Goal: Task Accomplishment & Management: Use online tool/utility

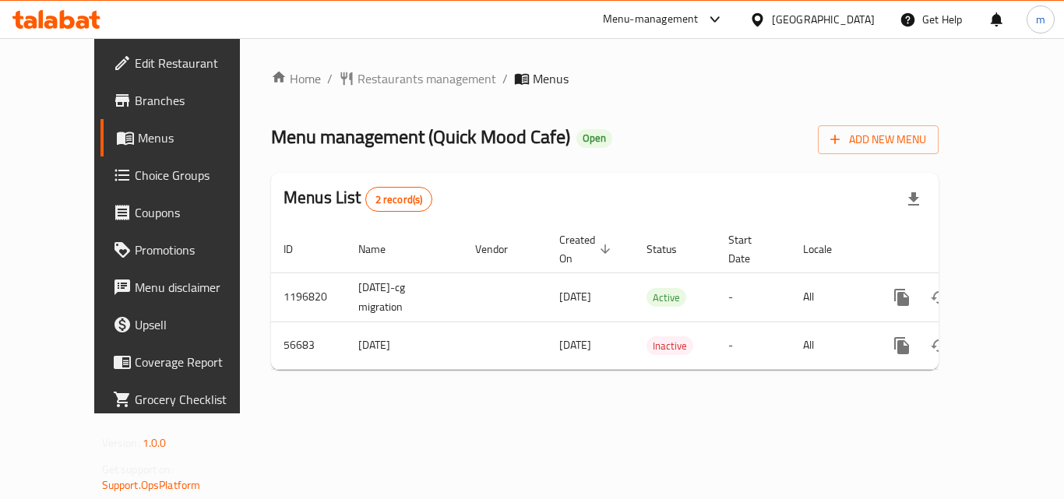
click at [135, 180] on span "Choice Groups" at bounding box center [197, 175] width 125 height 19
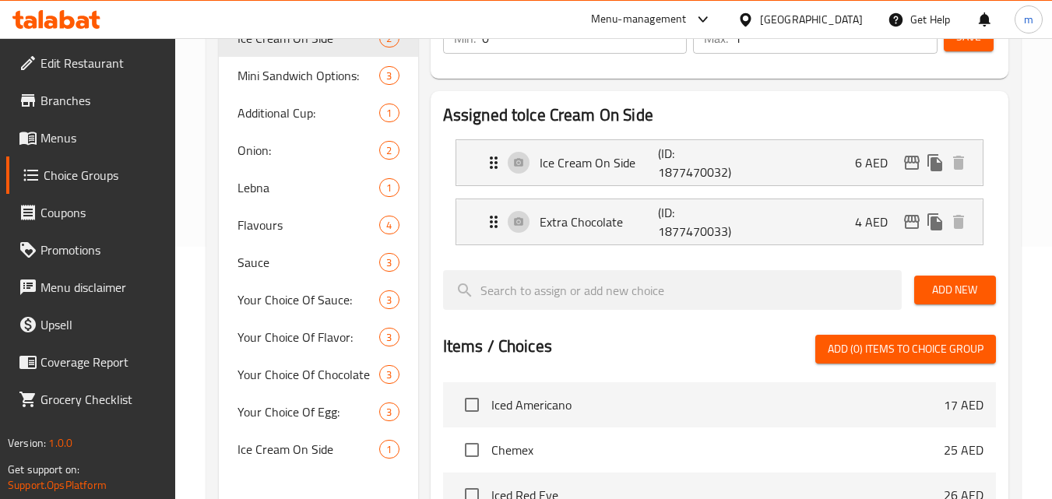
scroll to position [157, 0]
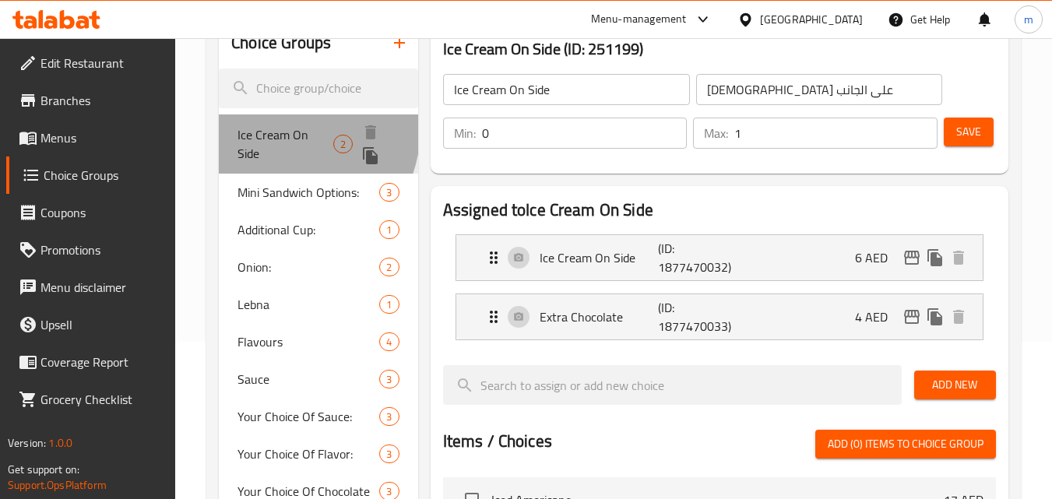
click at [259, 125] on span "Ice Cream On Side" at bounding box center [285, 143] width 96 height 37
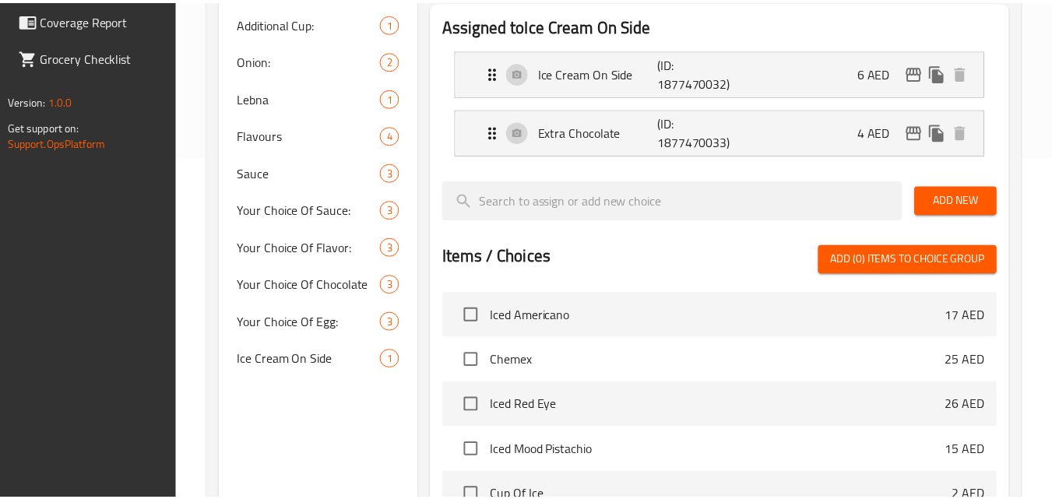
scroll to position [600, 0]
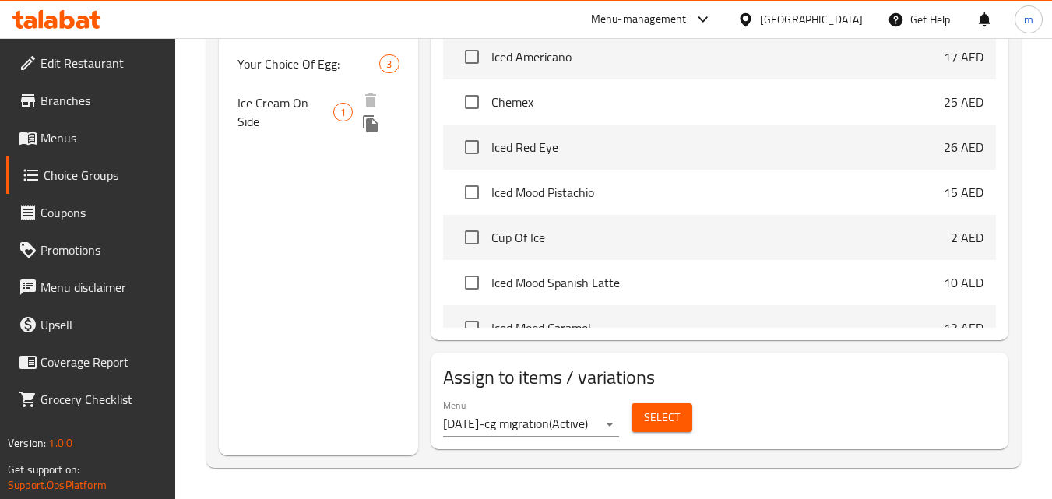
click at [293, 102] on span "Ice Cream On Side" at bounding box center [285, 111] width 96 height 37
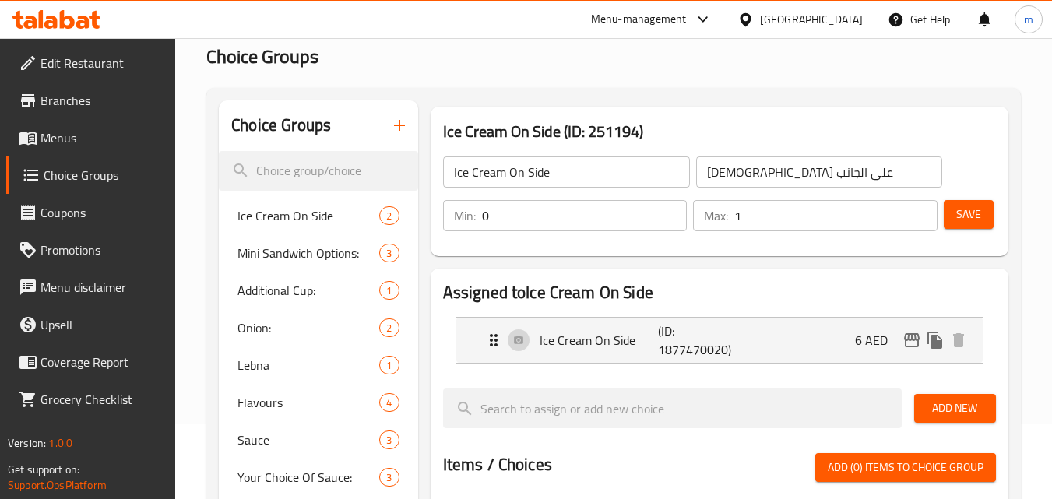
scroll to position [74, 0]
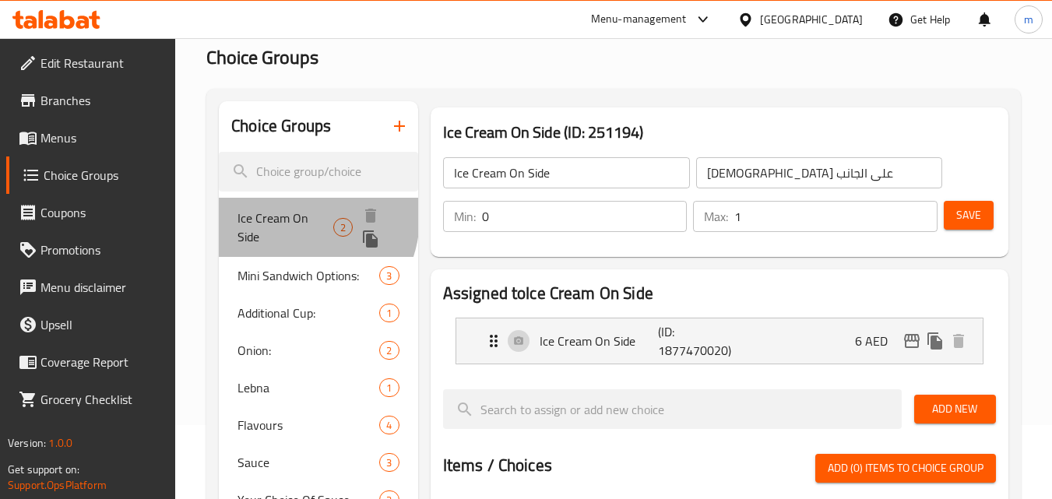
click at [291, 217] on span "Ice Cream On Side" at bounding box center [285, 227] width 96 height 37
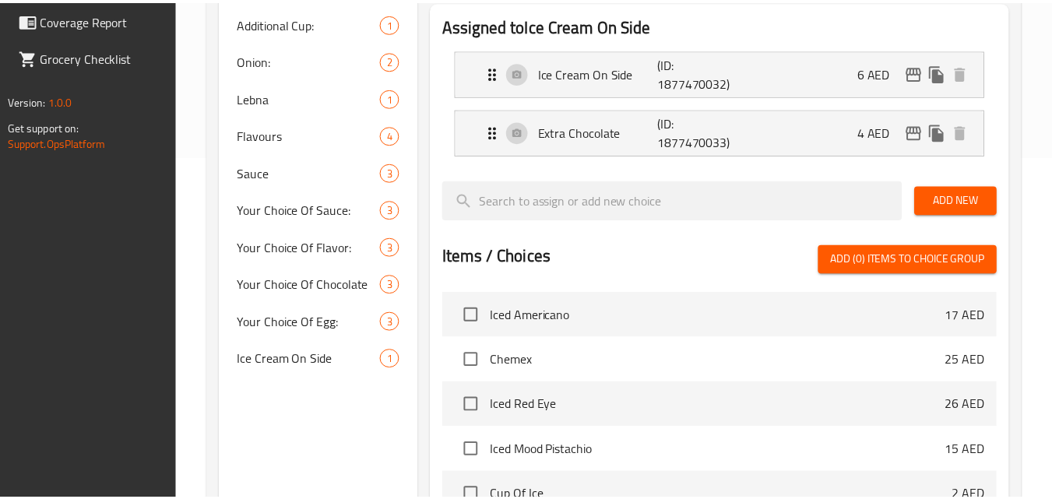
scroll to position [600, 0]
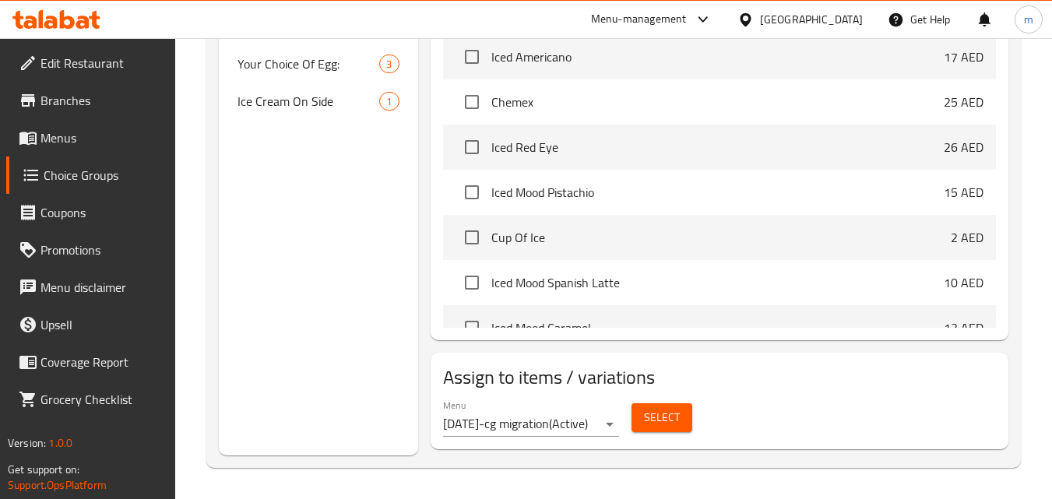
click at [747, 30] on div "[GEOGRAPHIC_DATA]" at bounding box center [800, 19] width 150 height 37
click at [774, 13] on div "[GEOGRAPHIC_DATA]" at bounding box center [811, 19] width 103 height 17
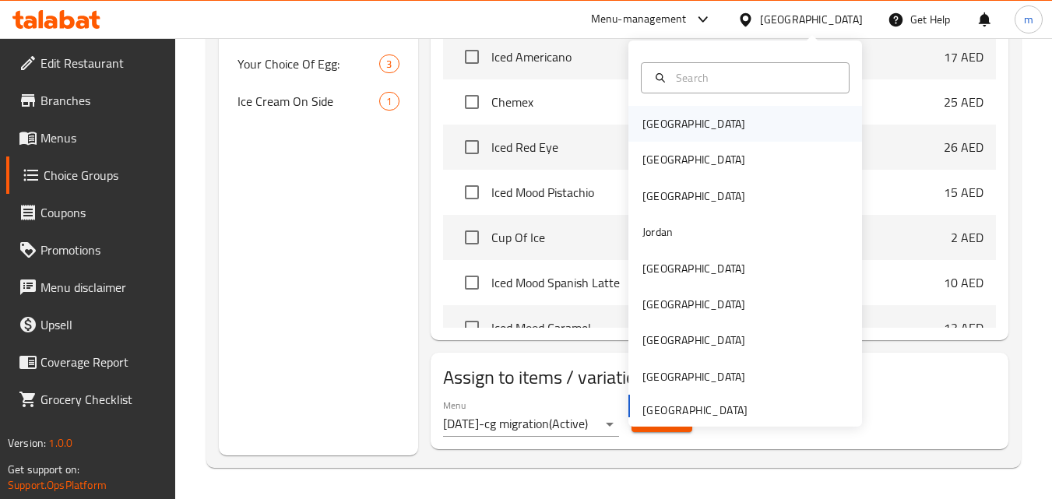
click at [681, 132] on div "[GEOGRAPHIC_DATA]" at bounding box center [745, 124] width 234 height 36
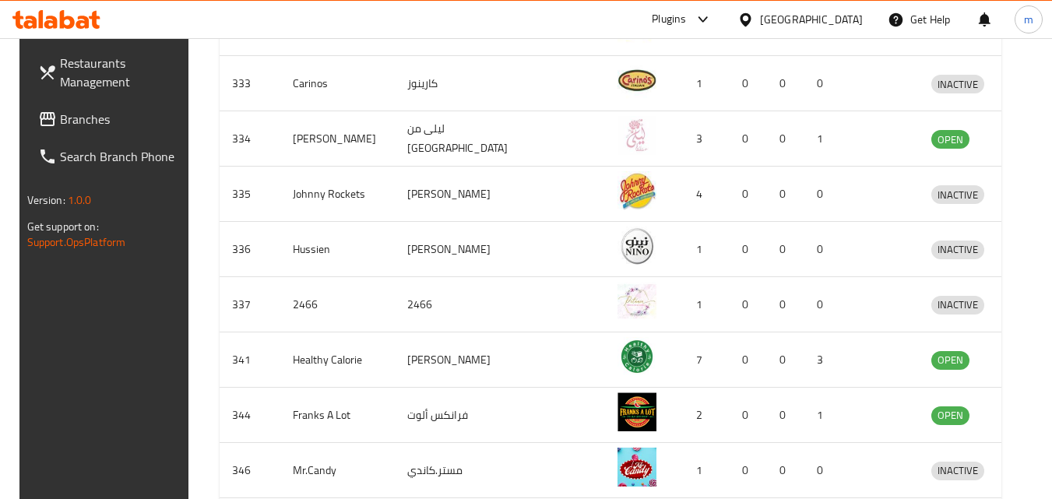
scroll to position [445, 0]
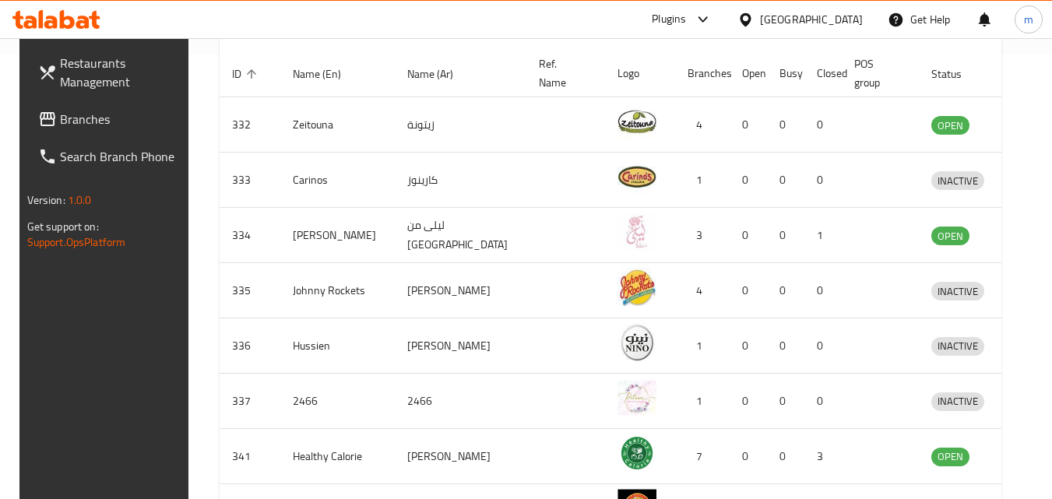
click at [37, 129] on link "Branches" at bounding box center [111, 118] width 170 height 37
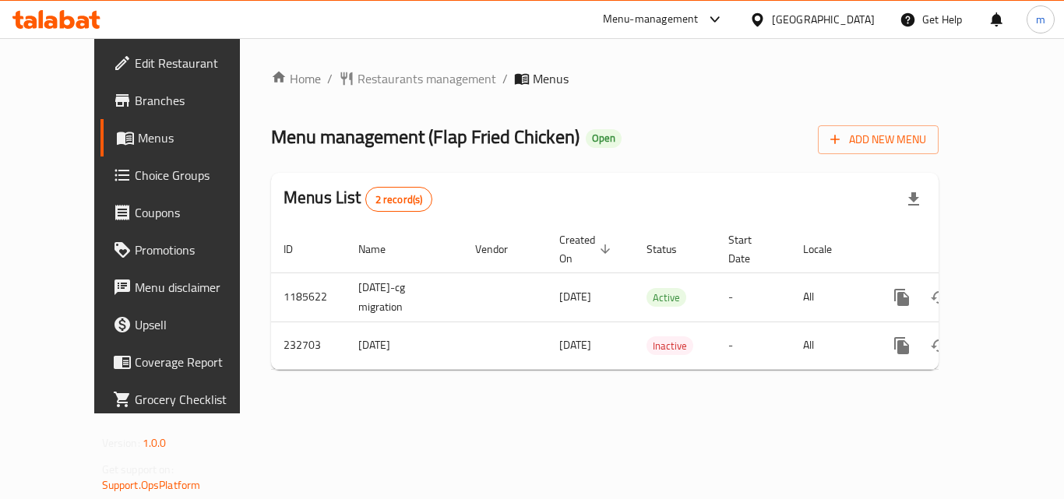
click at [135, 178] on span "Choice Groups" at bounding box center [197, 175] width 125 height 19
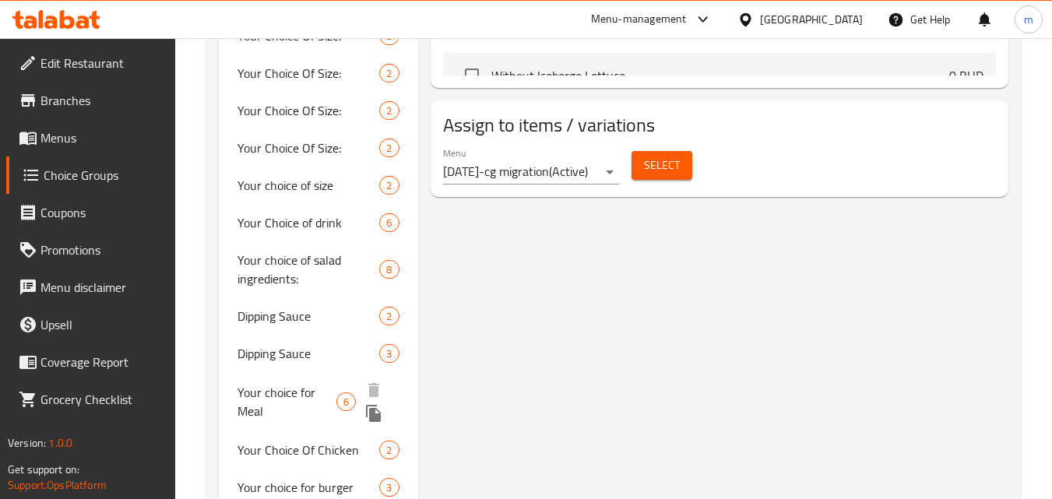
scroll to position [856, 0]
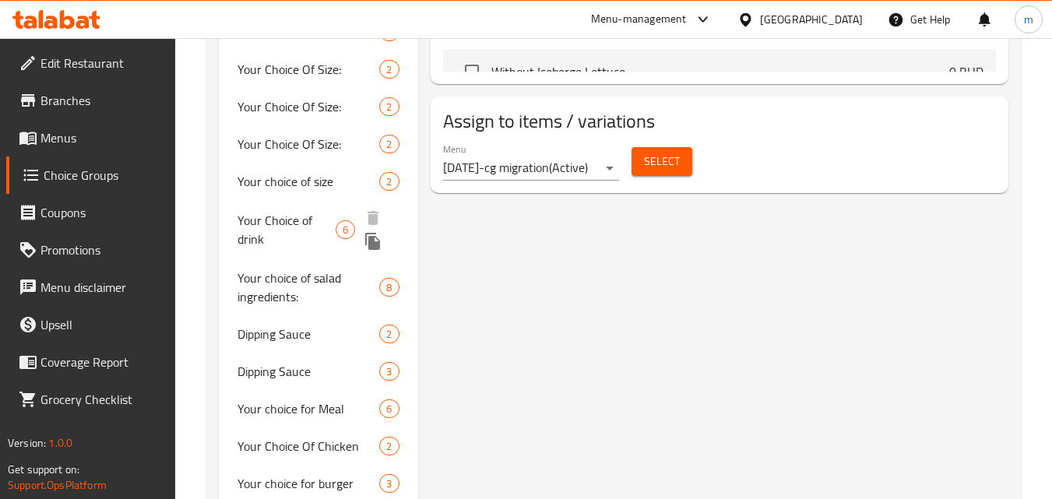
click at [263, 211] on span "Your Choice of drink" at bounding box center [286, 229] width 98 height 37
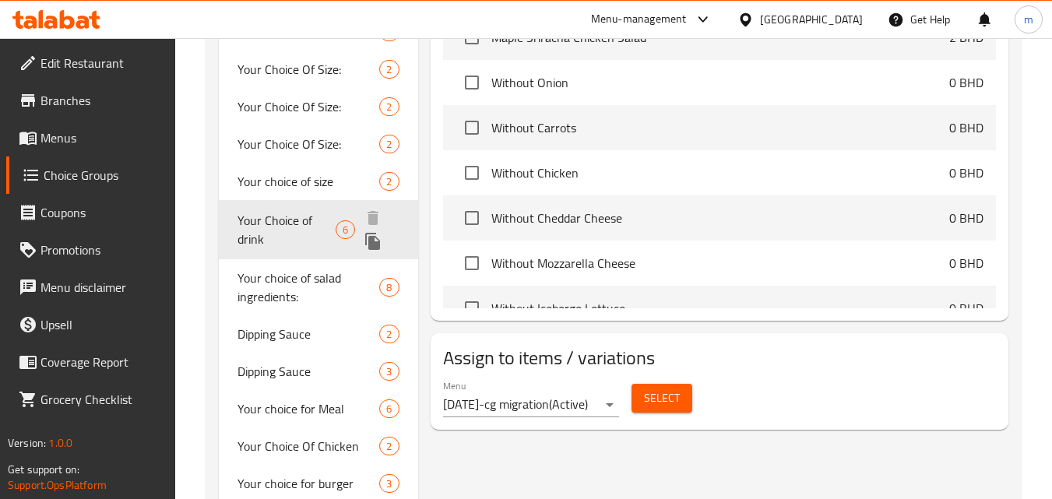
type input "Your Choice of drink"
type input "اختيارك من المشروب"
type input "1"
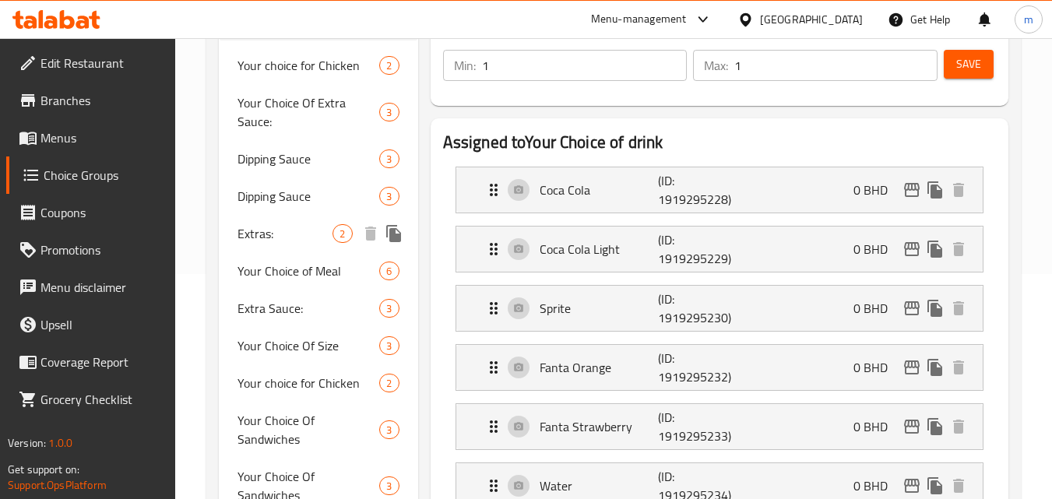
scroll to position [234, 0]
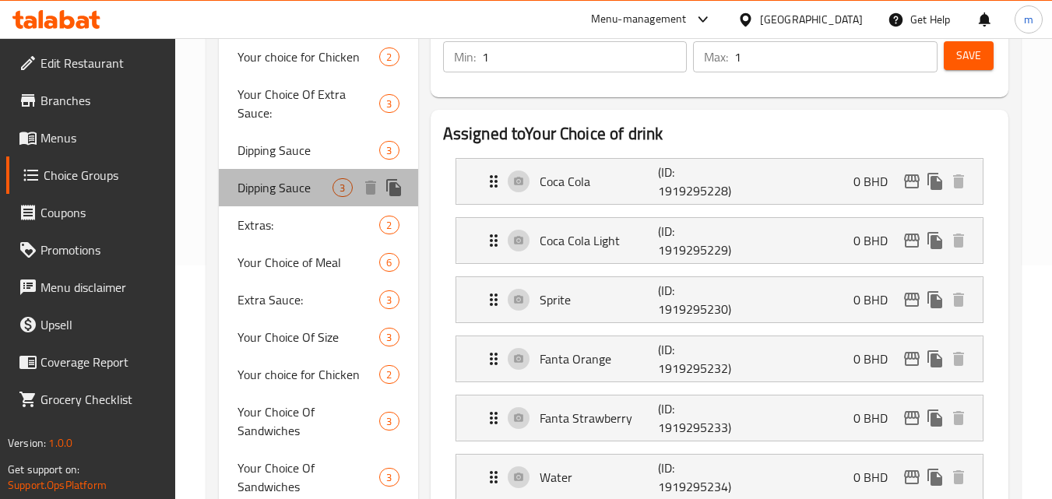
click at [278, 190] on span "Dipping Sauce" at bounding box center [284, 187] width 95 height 19
type input "Dipping Sauce"
type input "صلصة التغميس"
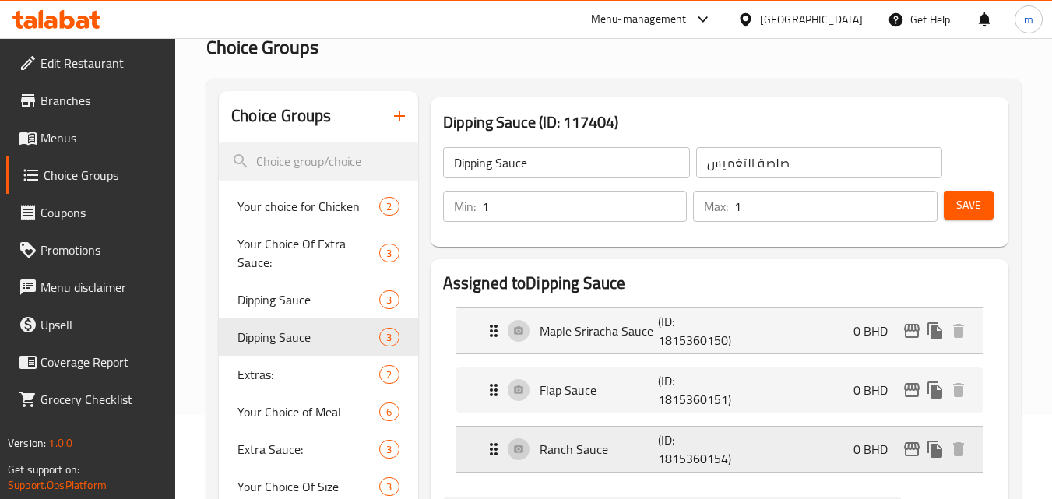
scroll to position [78, 0]
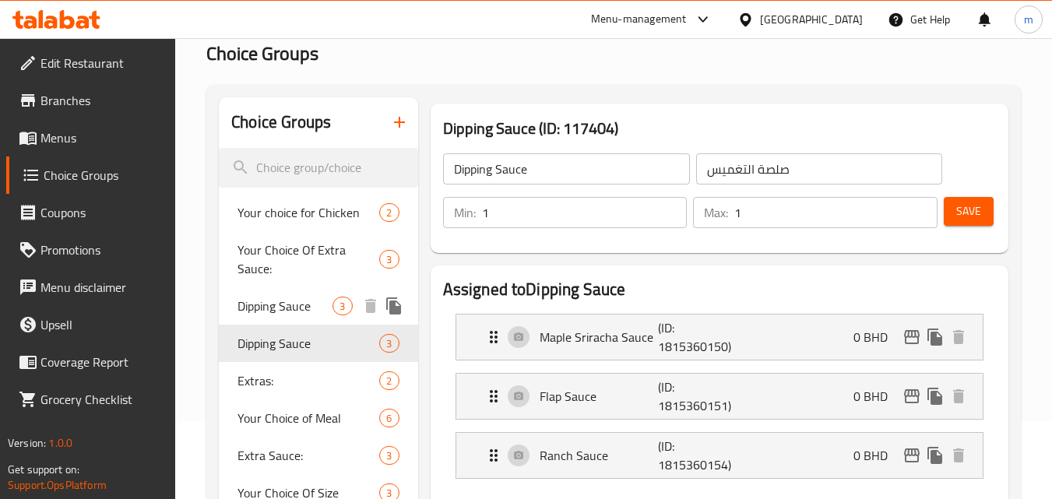
click at [301, 312] on span "Dipping Sauce" at bounding box center [284, 306] width 95 height 19
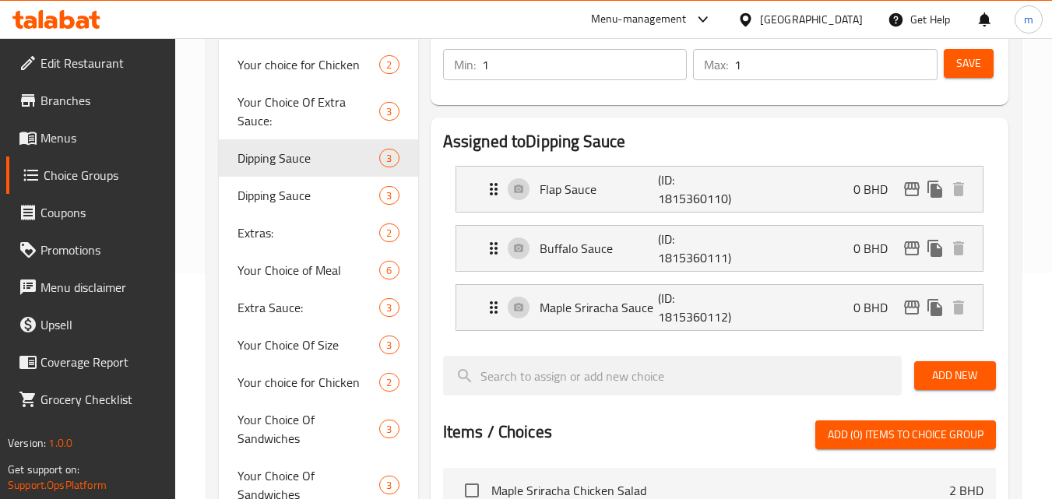
scroll to position [234, 0]
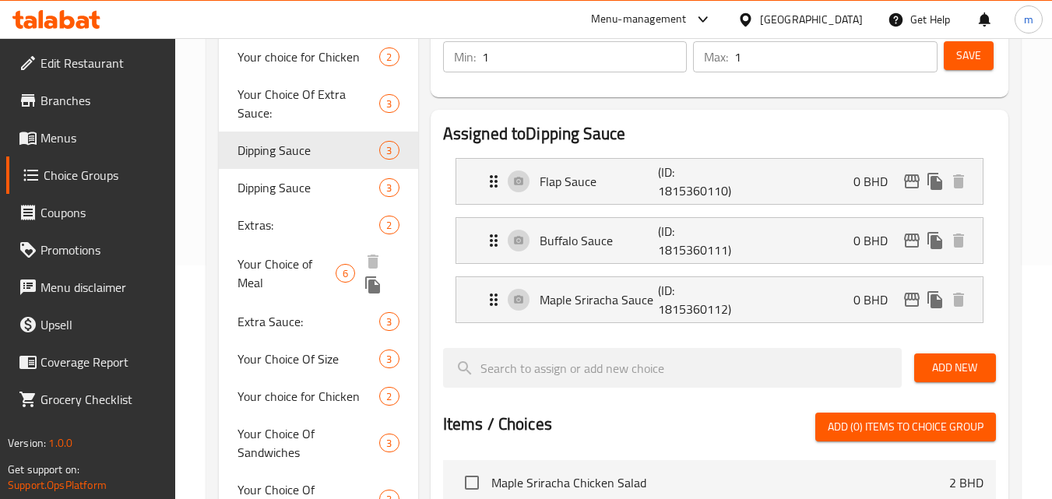
click at [271, 270] on span "Your Choice of Meal" at bounding box center [286, 273] width 98 height 37
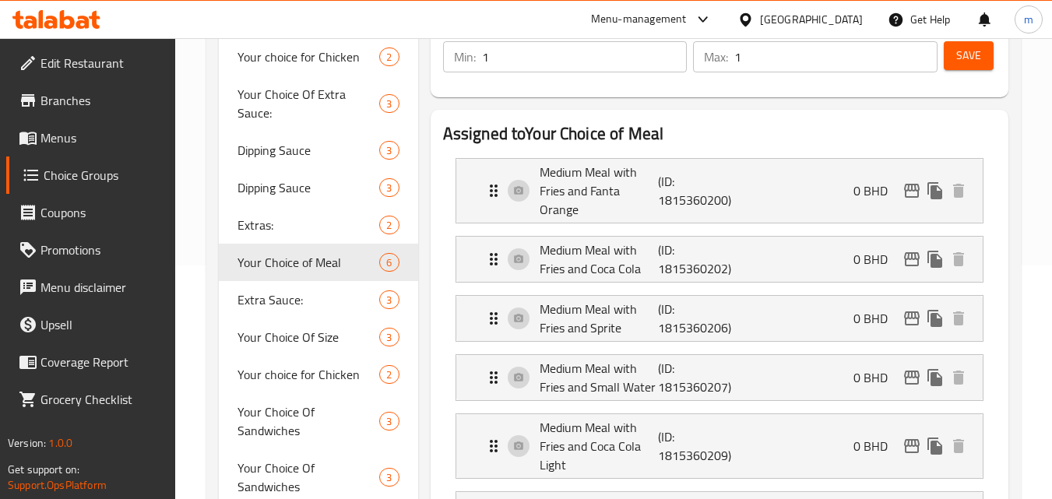
type input "Your Choice of Meal"
type input "إختيارك للوجبة"
type input "3"
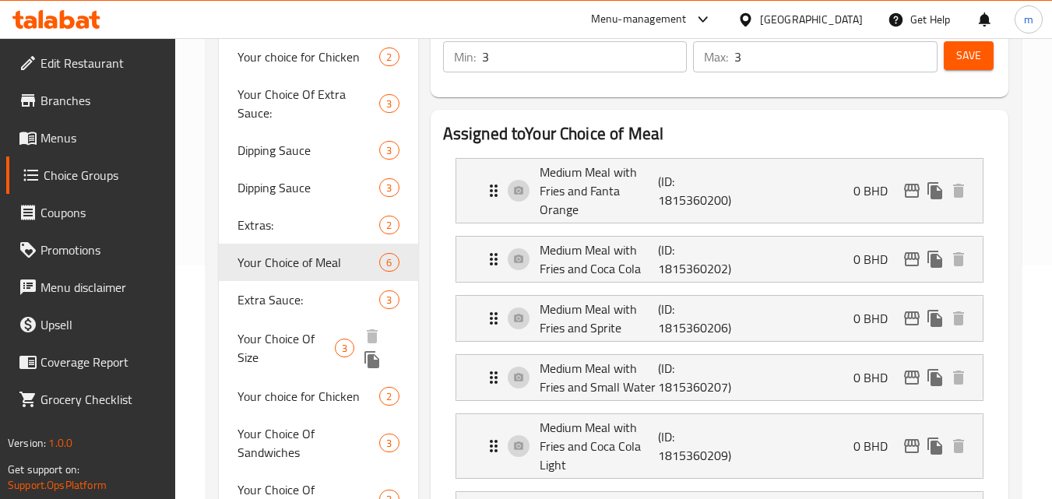
click at [286, 350] on span "Your Choice Of Size" at bounding box center [285, 347] width 97 height 37
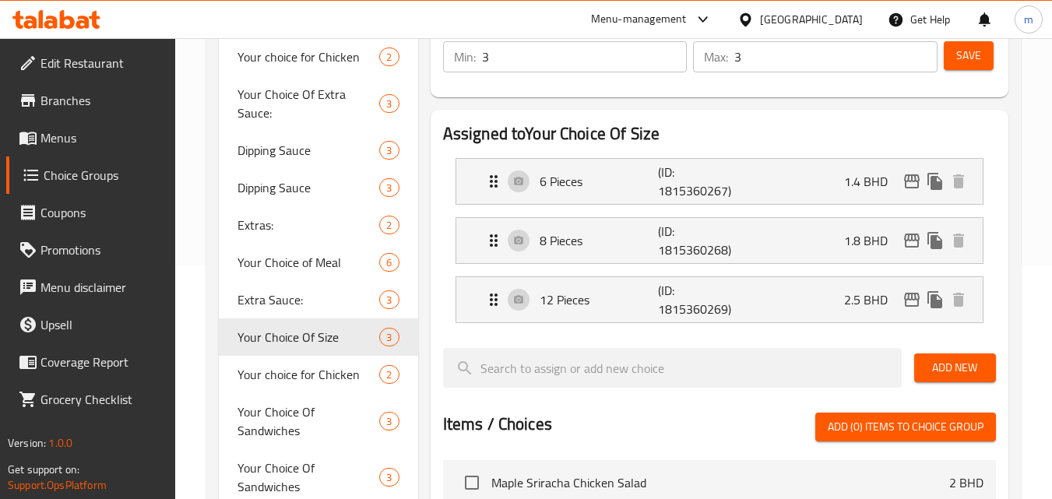
type input "Your Choice Of Size"
type input "إختيارك من الحجم"
type input "1"
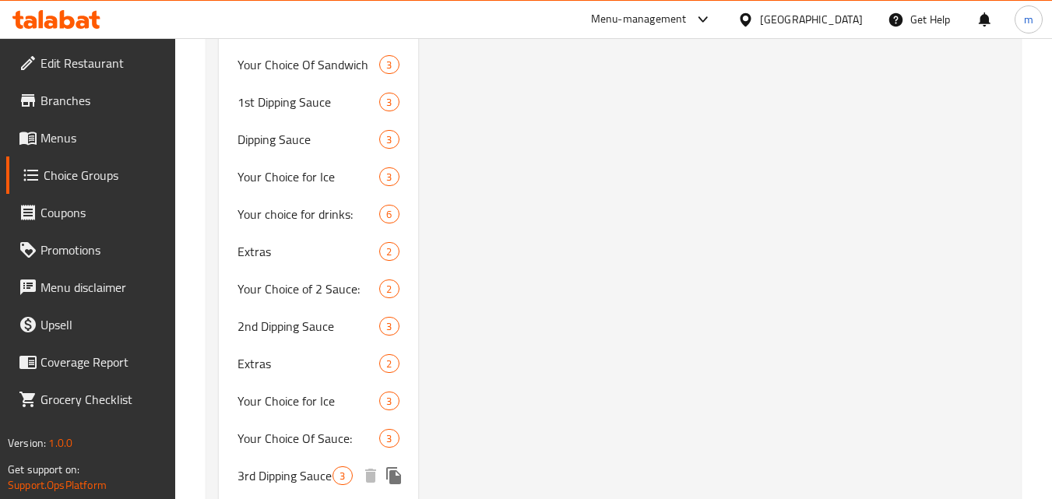
scroll to position [3036, 0]
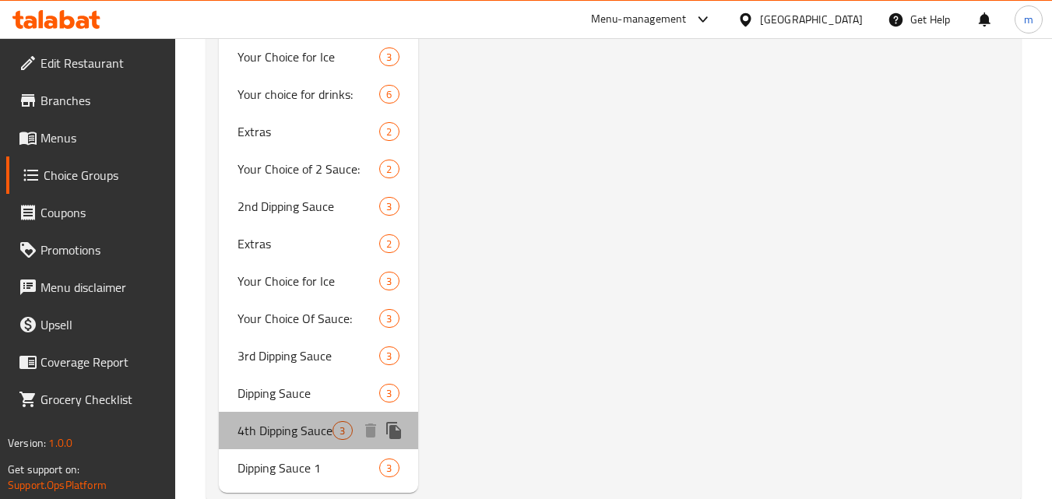
click at [284, 421] on span "4th Dipping Sauce" at bounding box center [284, 430] width 95 height 19
type input "4th Dipping Sauce"
type input "صلصة التغميس الرابعة"
type input "0"
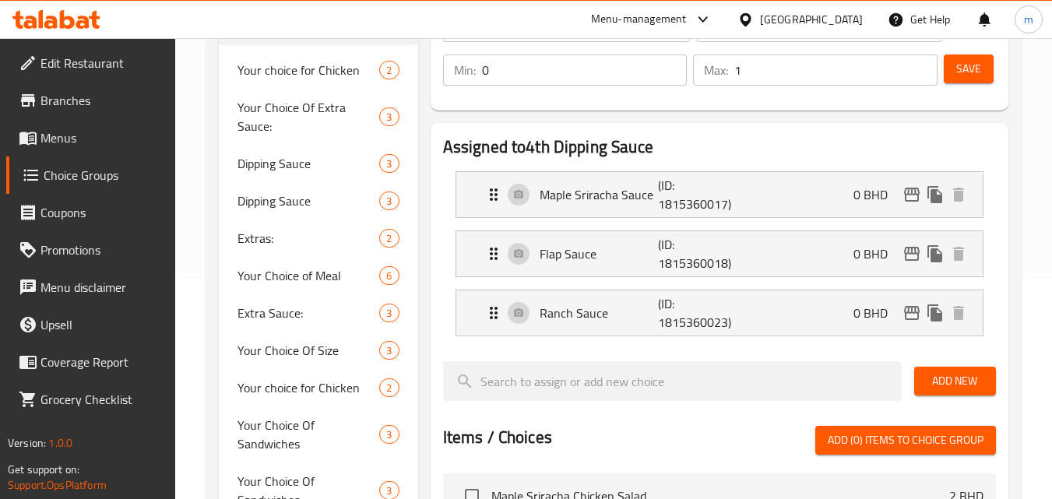
scroll to position [156, 0]
